Goal: Task Accomplishment & Management: Manage account settings

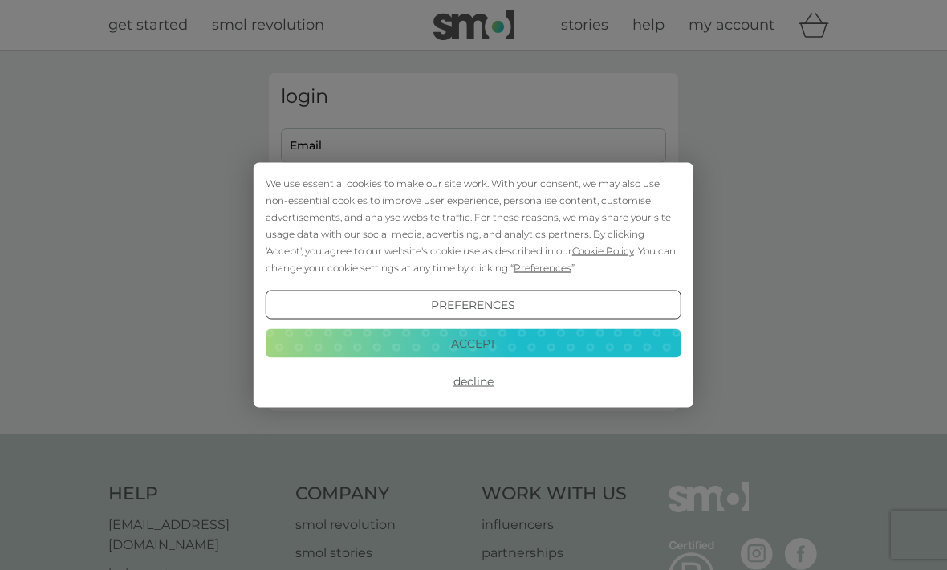
click at [441, 380] on button "Decline" at bounding box center [474, 381] width 416 height 29
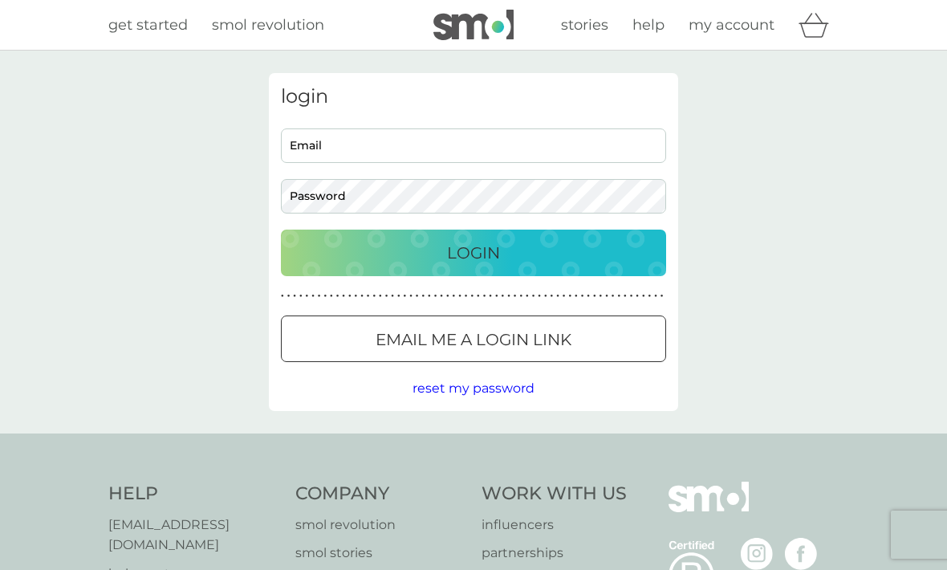
click at [314, 143] on input "Email" at bounding box center [473, 145] width 385 height 35
type input "jwendybell@hotmail.com"
click at [474, 252] on button "Login" at bounding box center [473, 253] width 385 height 47
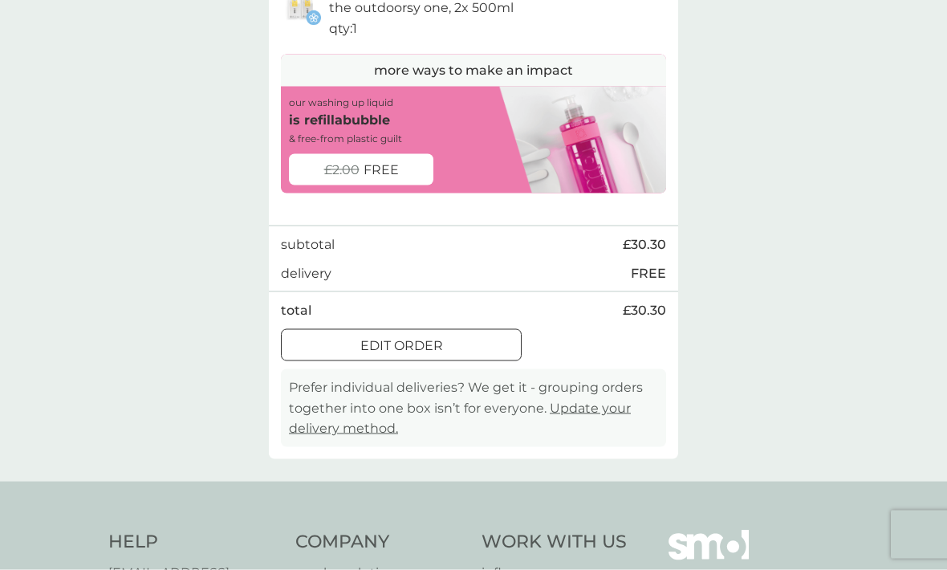
scroll to position [610, 0]
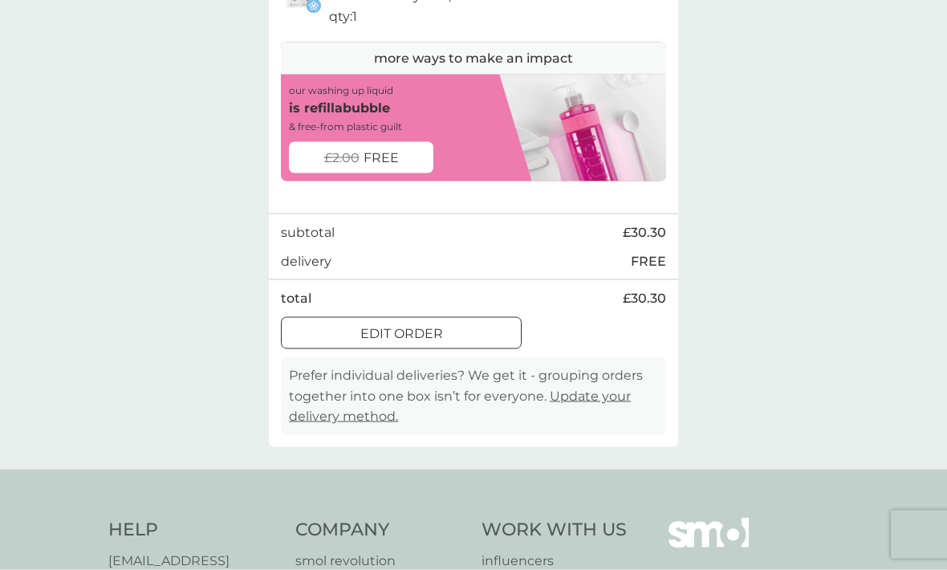
click at [378, 336] on div at bounding box center [401, 333] width 58 height 17
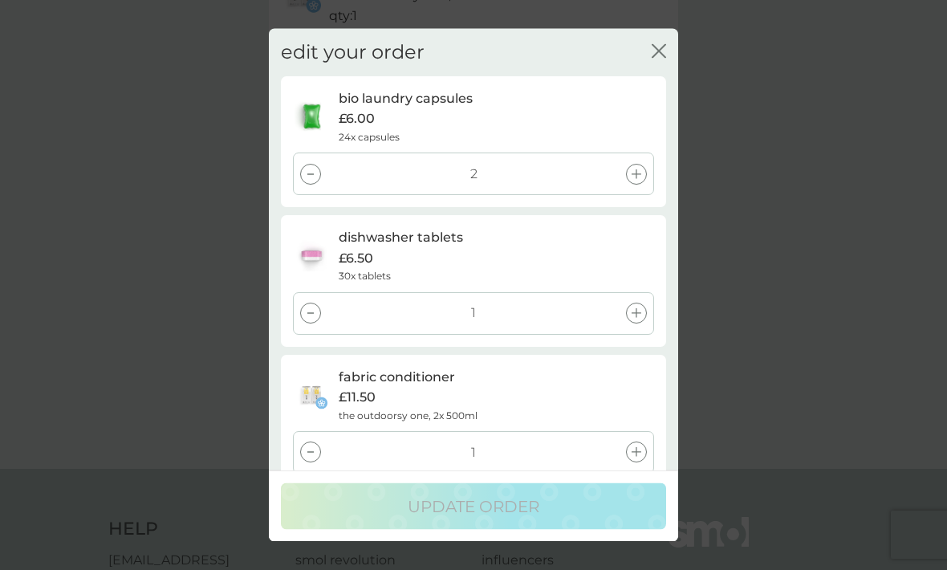
scroll to position [0, 0]
click at [168, 399] on div "edit your order close bio laundry capsules £6.00 24x capsules 2 dishwasher tabl…" at bounding box center [473, 285] width 947 height 570
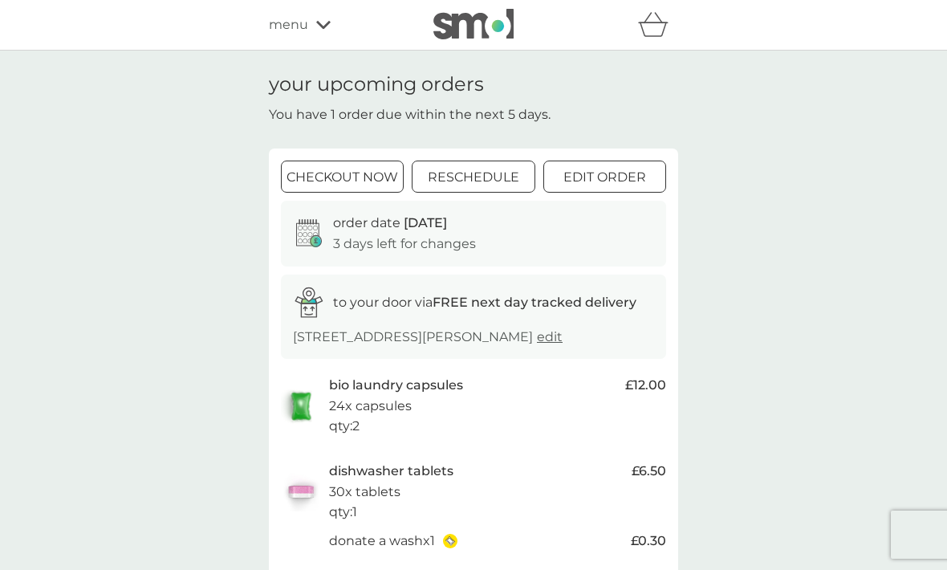
click at [478, 175] on div at bounding box center [474, 177] width 58 height 17
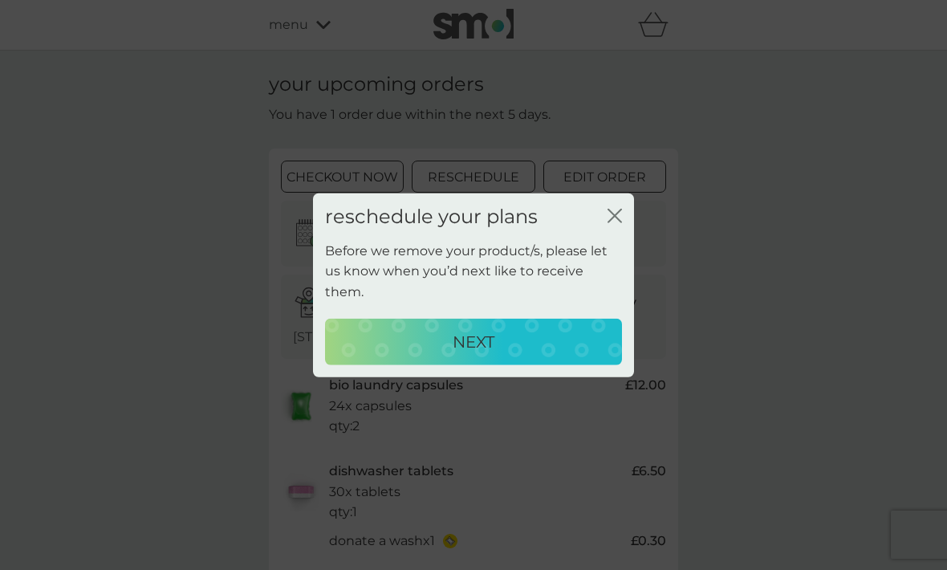
click at [427, 328] on div "NEXT" at bounding box center [473, 341] width 265 height 26
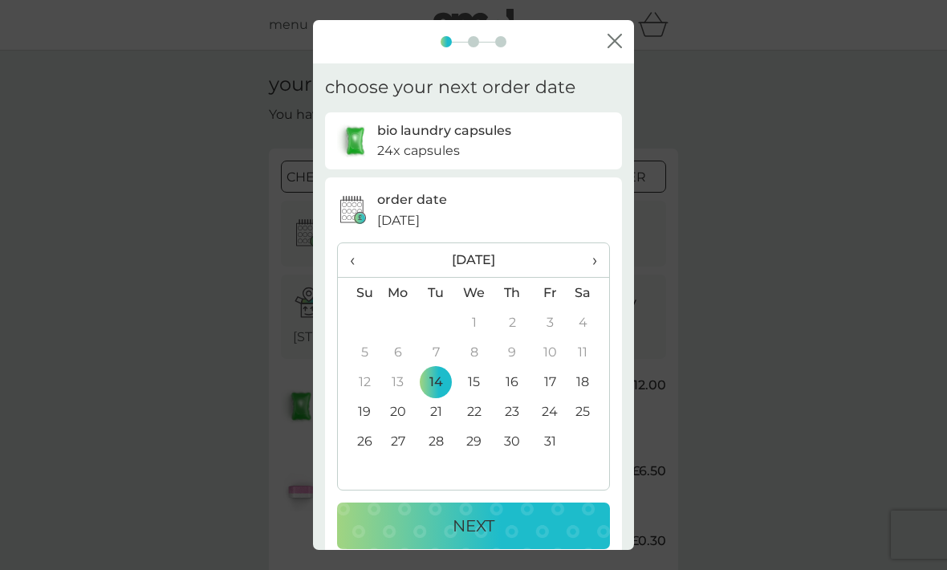
click at [591, 243] on span "›" at bounding box center [589, 260] width 16 height 34
click at [588, 429] on td "29" at bounding box center [589, 441] width 40 height 30
click at [430, 513] on div "NEXT" at bounding box center [473, 526] width 241 height 26
click at [597, 247] on span "›" at bounding box center [589, 260] width 16 height 34
click at [590, 426] on td "29" at bounding box center [589, 441] width 40 height 30
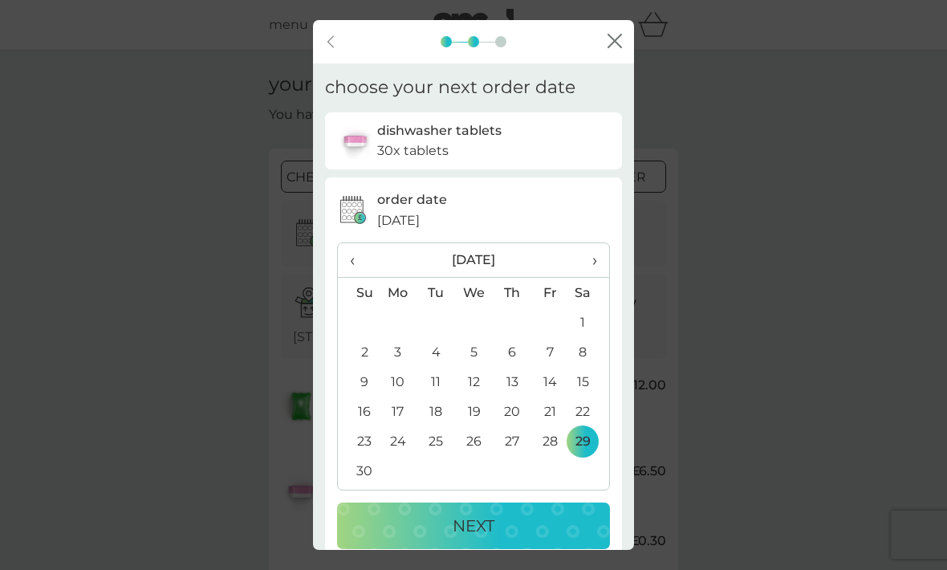
click at [448, 513] on div "NEXT" at bounding box center [473, 526] width 241 height 26
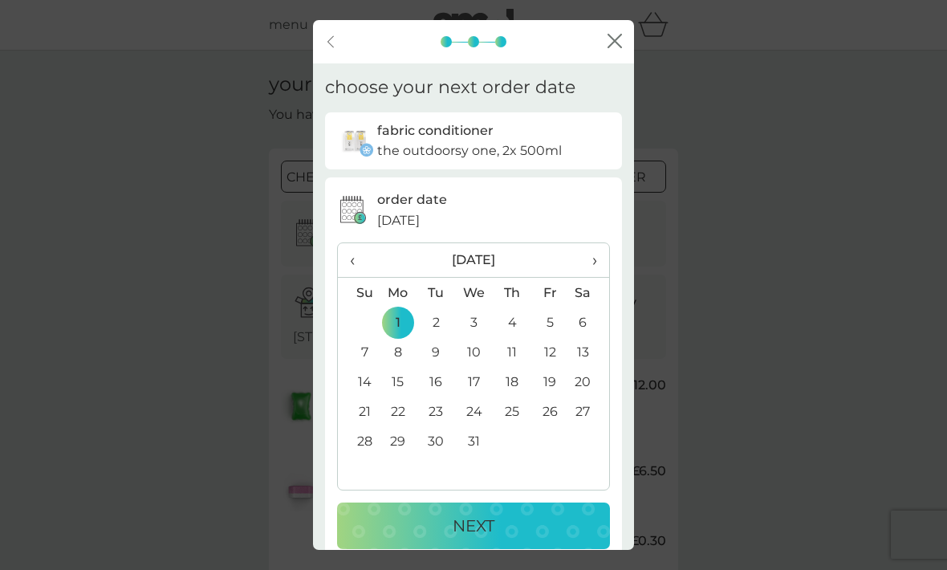
click at [596, 243] on span "›" at bounding box center [589, 260] width 16 height 34
click at [356, 250] on span "‹" at bounding box center [358, 260] width 17 height 34
click at [356, 248] on span "‹" at bounding box center [358, 260] width 17 height 34
click at [587, 426] on td "29" at bounding box center [589, 441] width 40 height 30
click at [433, 513] on div "NEXT" at bounding box center [473, 526] width 241 height 26
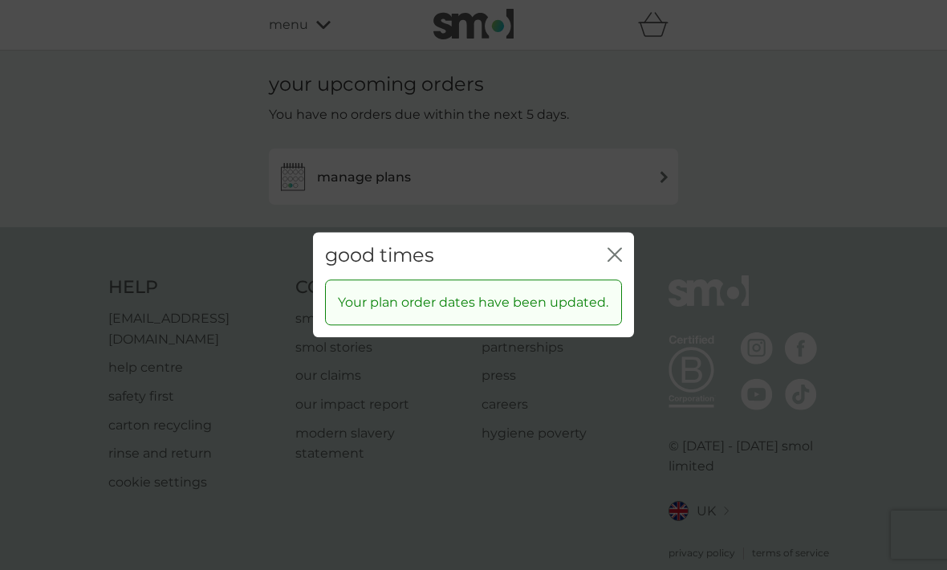
click at [614, 254] on icon "close" at bounding box center [611, 254] width 6 height 13
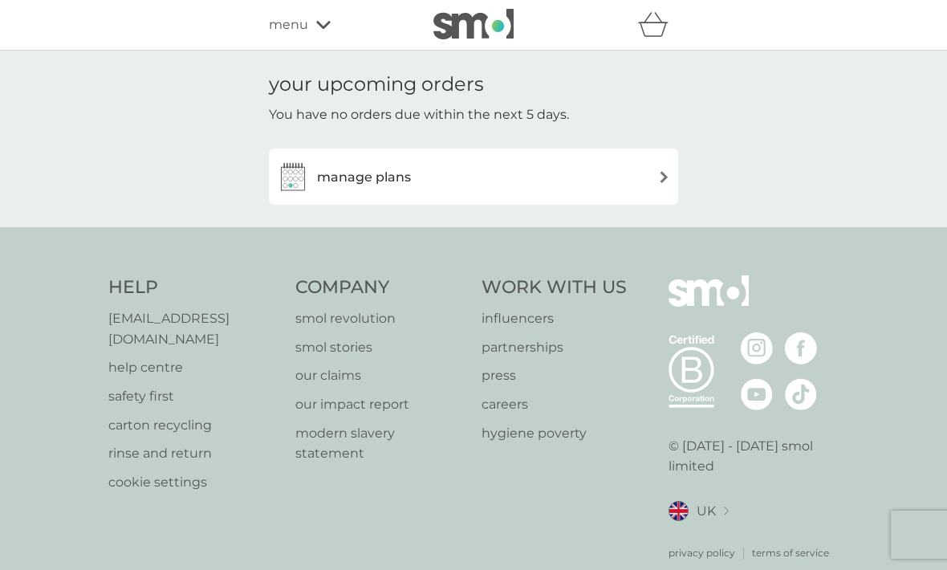
click at [197, 436] on p "carton recycling" at bounding box center [193, 425] width 171 height 21
